Goal: Navigation & Orientation: Go to known website

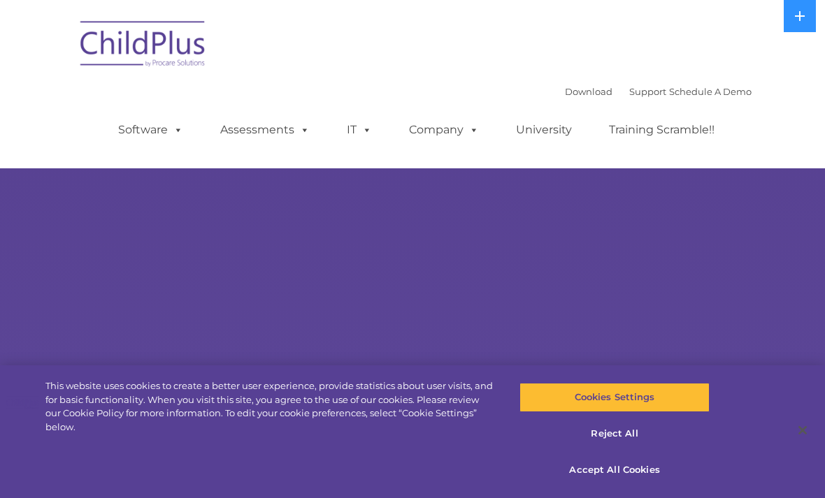
select select "MEDIUM"
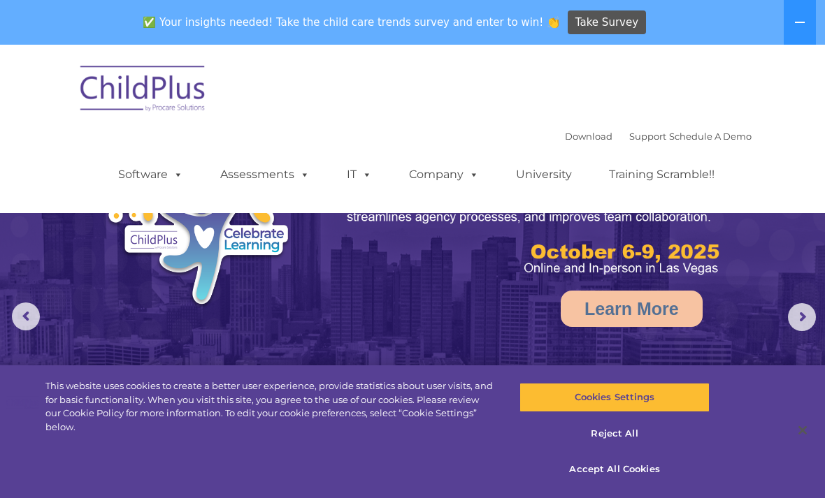
click at [802, 27] on icon at bounding box center [799, 22] width 11 height 11
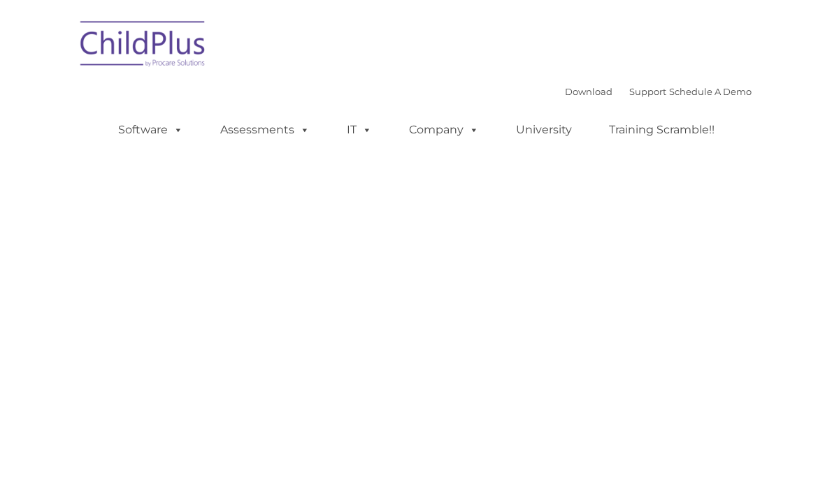
type input ""
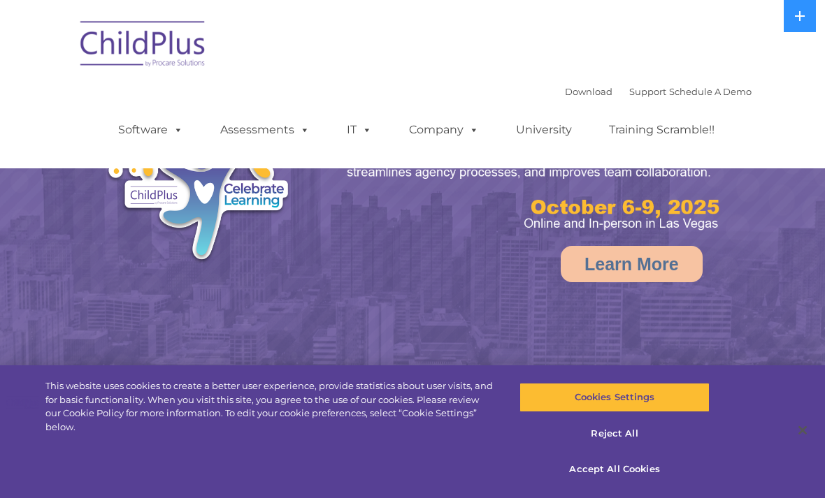
select select "MEDIUM"
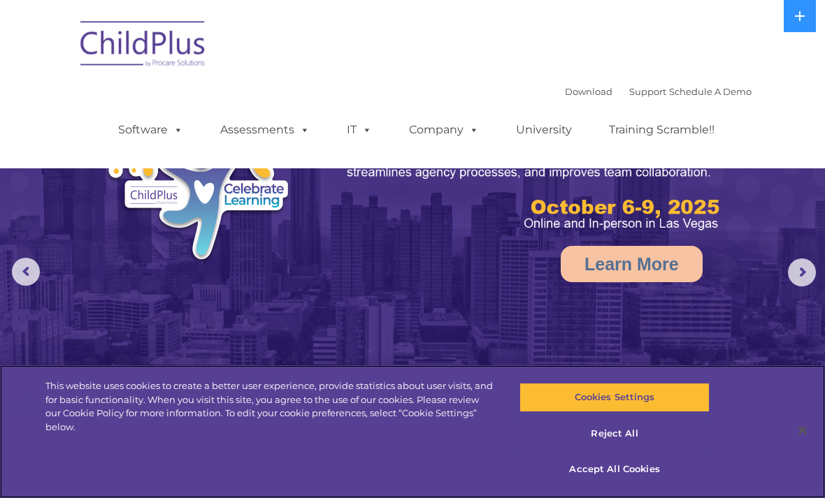
click at [623, 472] on button "Accept All Cookies" at bounding box center [613, 469] width 189 height 29
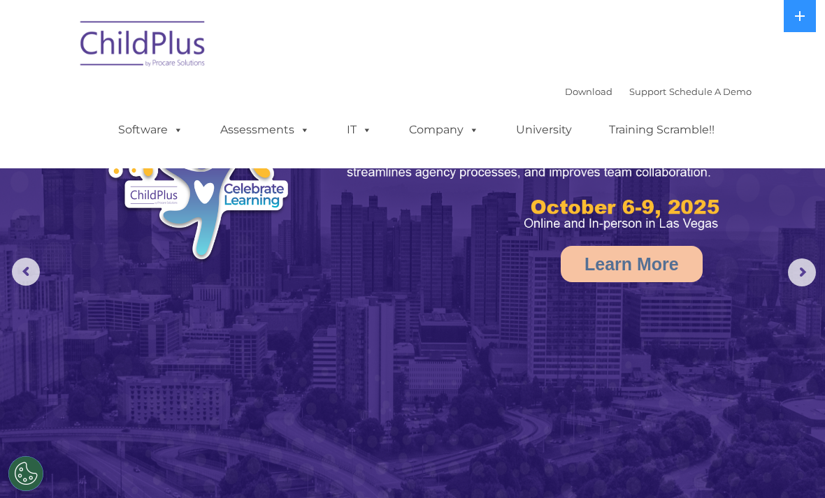
click at [796, 31] on button at bounding box center [799, 16] width 32 height 32
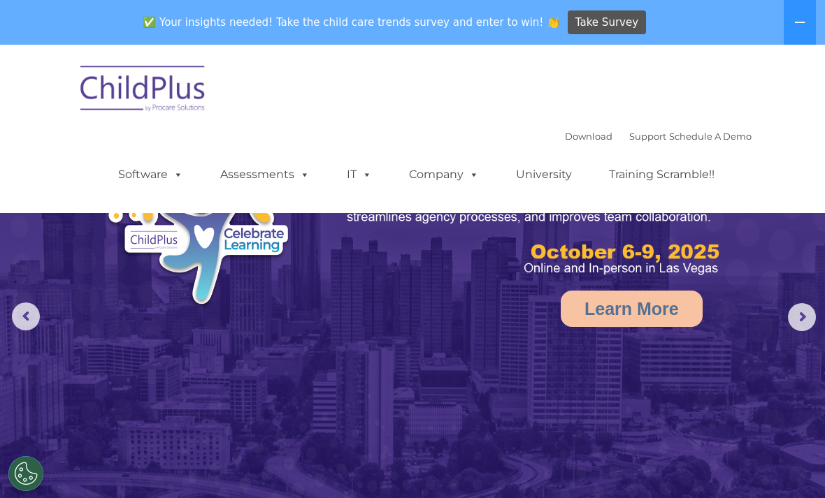
click at [804, 29] on button at bounding box center [799, 22] width 32 height 45
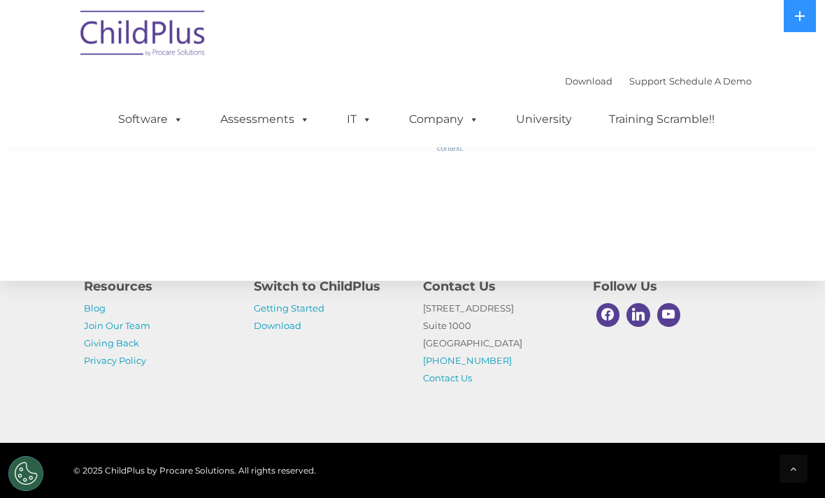
scroll to position [1582, 0]
